Goal: Register for event/course

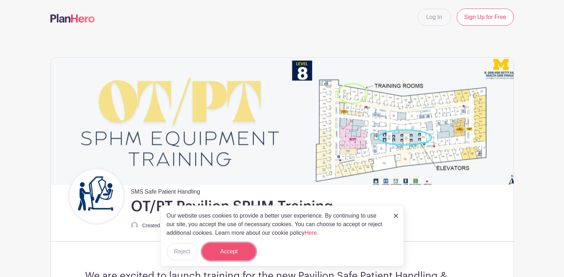
click at [215, 248] on button "Accept" at bounding box center [229, 251] width 54 height 17
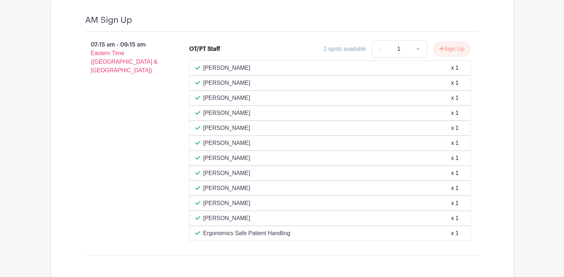
scroll to position [526, 0]
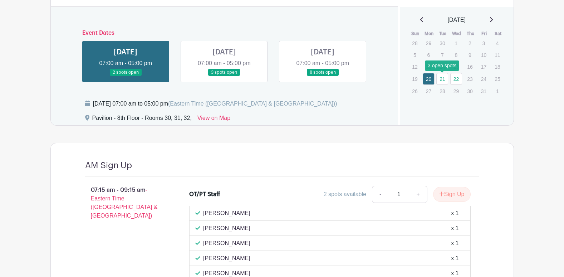
click at [447, 81] on link "21" at bounding box center [442, 79] width 12 height 12
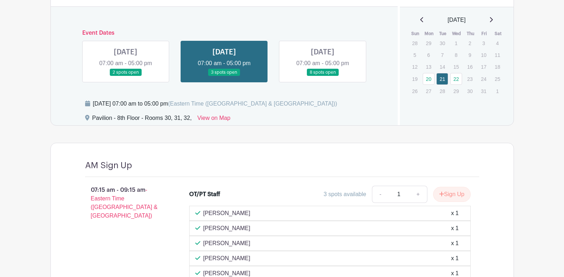
click at [323, 76] on link at bounding box center [323, 76] width 0 height 0
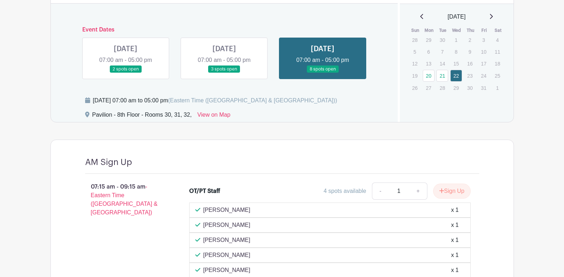
scroll to position [524, 0]
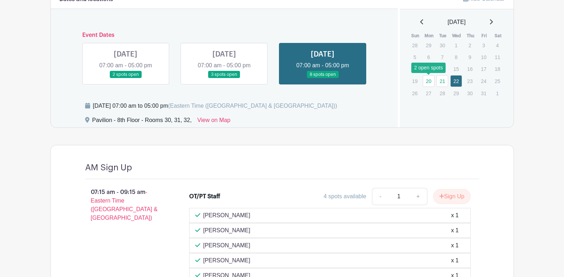
click at [431, 81] on link "20" at bounding box center [429, 81] width 12 height 12
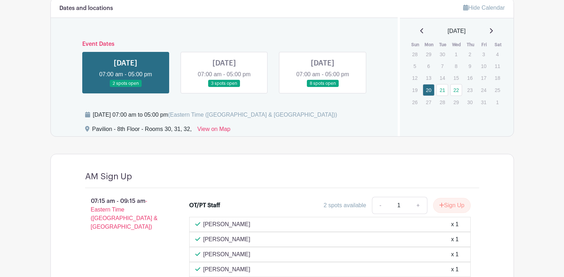
scroll to position [488, 0]
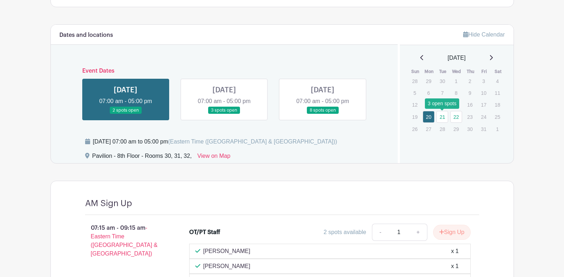
click at [439, 115] on link "21" at bounding box center [442, 117] width 12 height 12
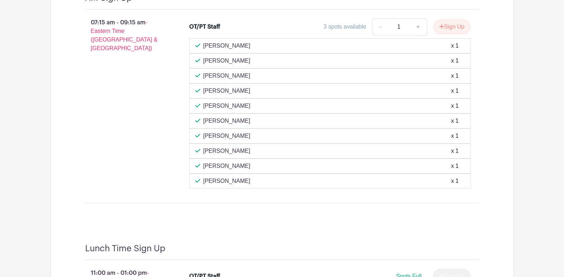
scroll to position [595, 0]
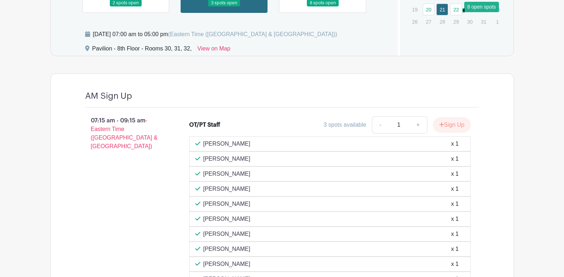
click at [456, 15] on link "22" at bounding box center [456, 10] width 12 height 12
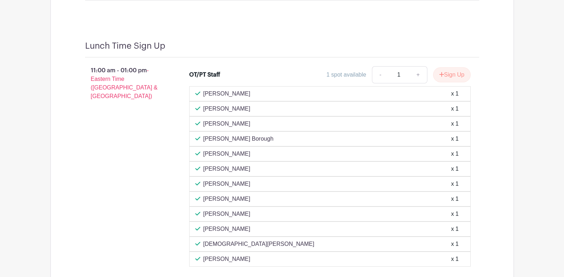
scroll to position [881, 0]
click at [457, 76] on button "Sign Up" at bounding box center [452, 74] width 38 height 15
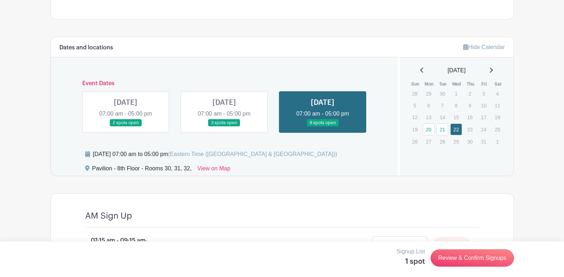
scroll to position [488, 0]
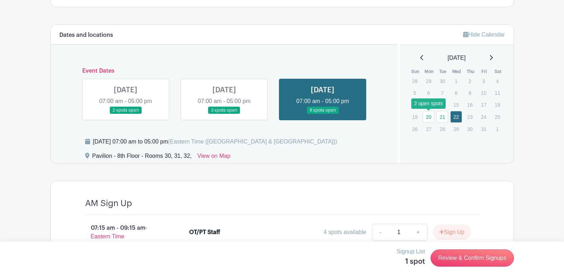
click at [428, 117] on link "20" at bounding box center [429, 117] width 12 height 12
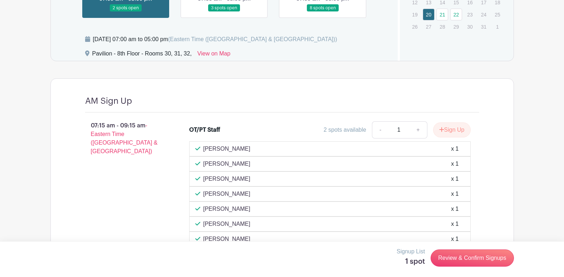
scroll to position [526, 0]
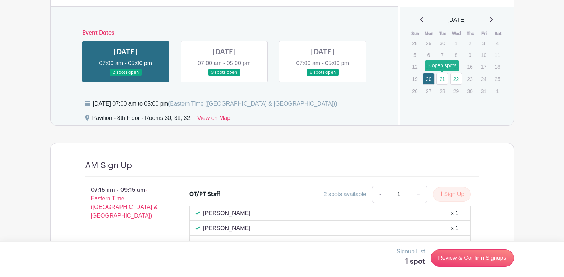
click at [446, 79] on link "21" at bounding box center [442, 79] width 12 height 12
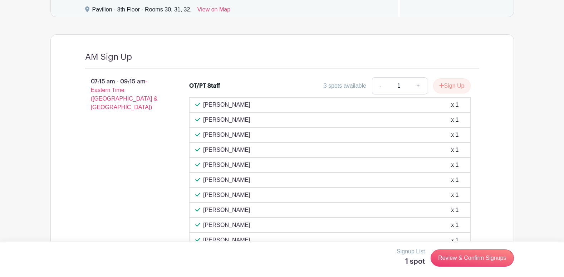
scroll to position [526, 0]
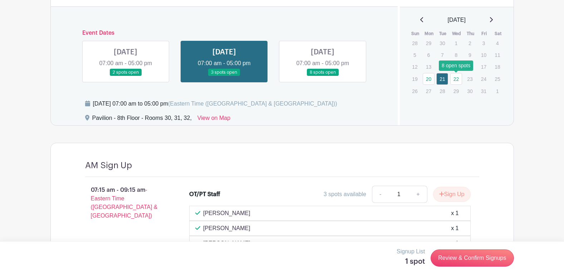
click at [462, 79] on link "22" at bounding box center [456, 79] width 12 height 12
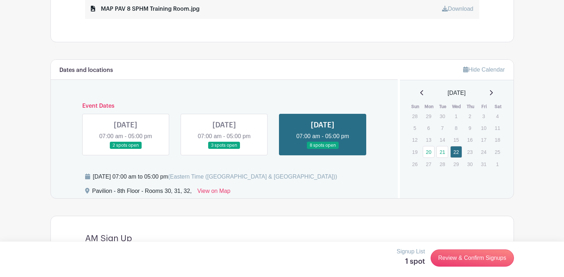
scroll to position [452, 0]
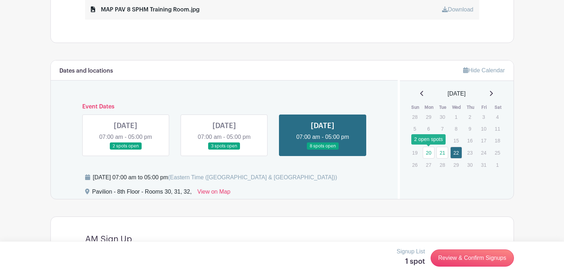
click at [427, 151] on link "20" at bounding box center [429, 153] width 12 height 12
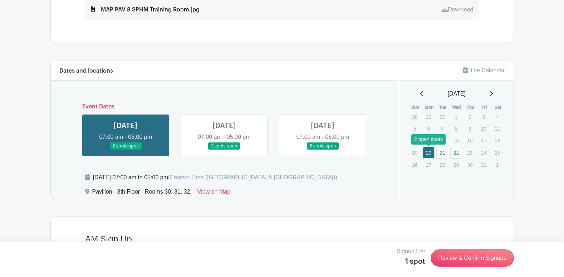
click at [429, 153] on link "20" at bounding box center [429, 153] width 12 height 12
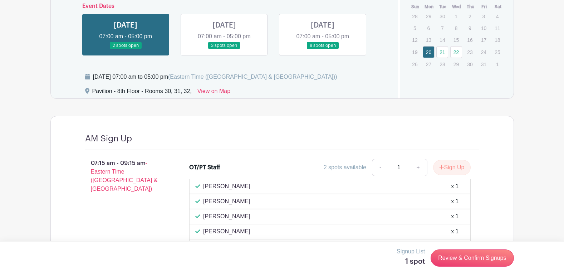
scroll to position [452, 0]
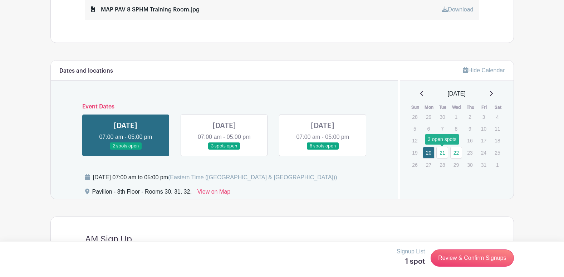
click at [444, 153] on link "21" at bounding box center [442, 153] width 12 height 12
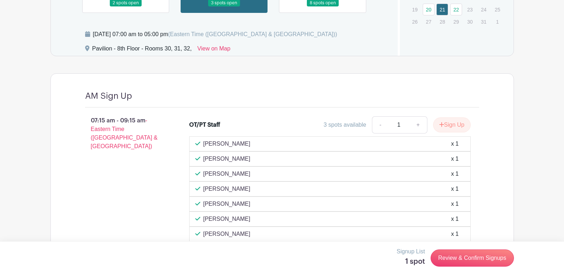
scroll to position [452, 0]
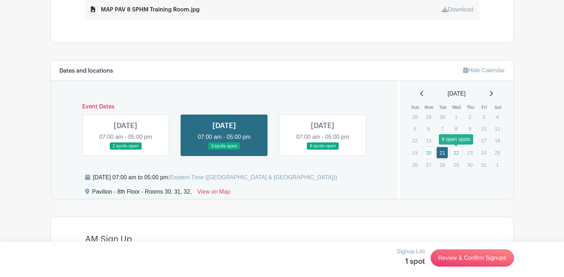
click at [453, 151] on link "22" at bounding box center [456, 153] width 12 height 12
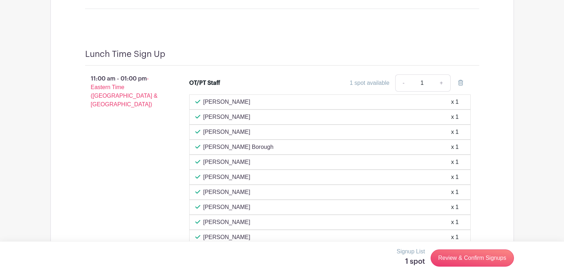
scroll to position [846, 0]
